Goal: Transaction & Acquisition: Obtain resource

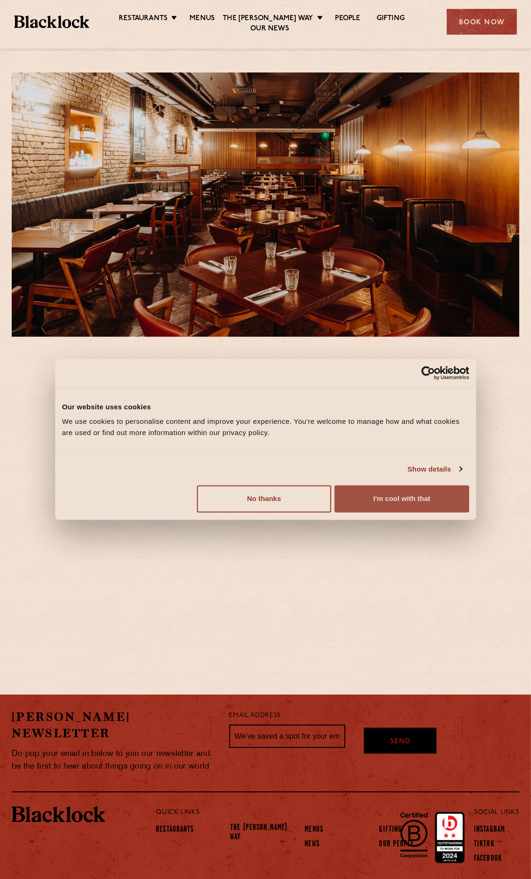
click at [387, 497] on button "I'm cool with that" at bounding box center [401, 498] width 134 height 27
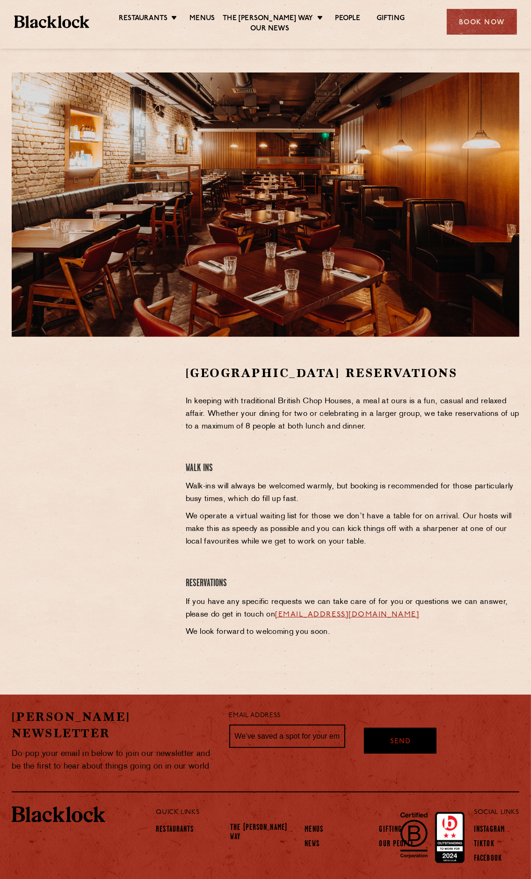
scroll to position [19, 0]
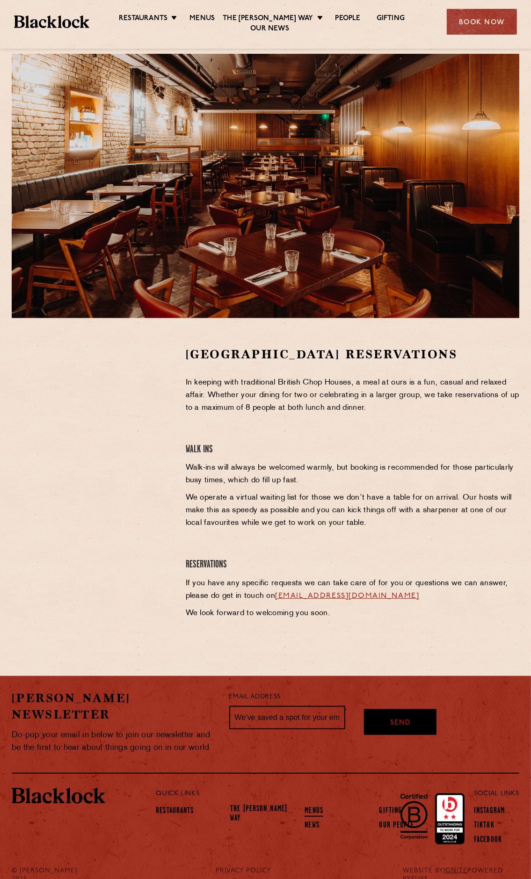
click at [304, 806] on link "Menus" at bounding box center [313, 811] width 19 height 10
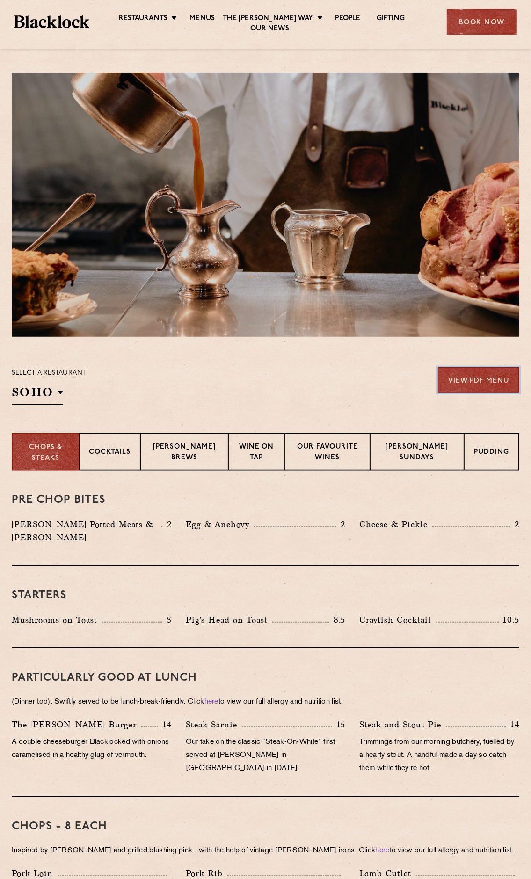
click at [494, 378] on link "View PDF Menu" at bounding box center [478, 380] width 81 height 26
